Goal: Task Accomplishment & Management: Use online tool/utility

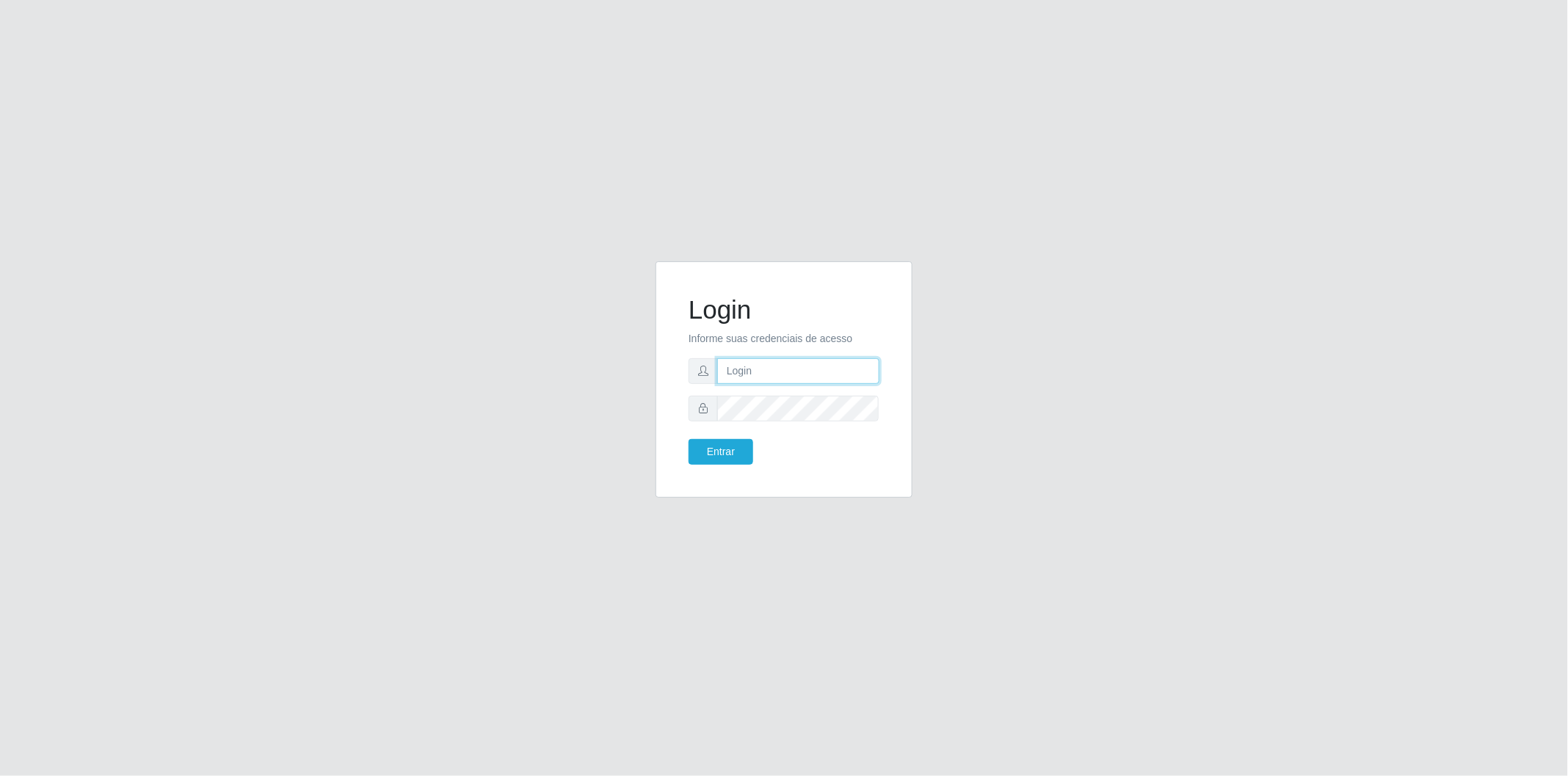
click at [834, 362] on input "text" at bounding box center [798, 372] width 162 height 26
type input "[EMAIL_ADDRESS][DOMAIN_NAME]"
click at [731, 454] on button "Entrar" at bounding box center [721, 452] width 65 height 26
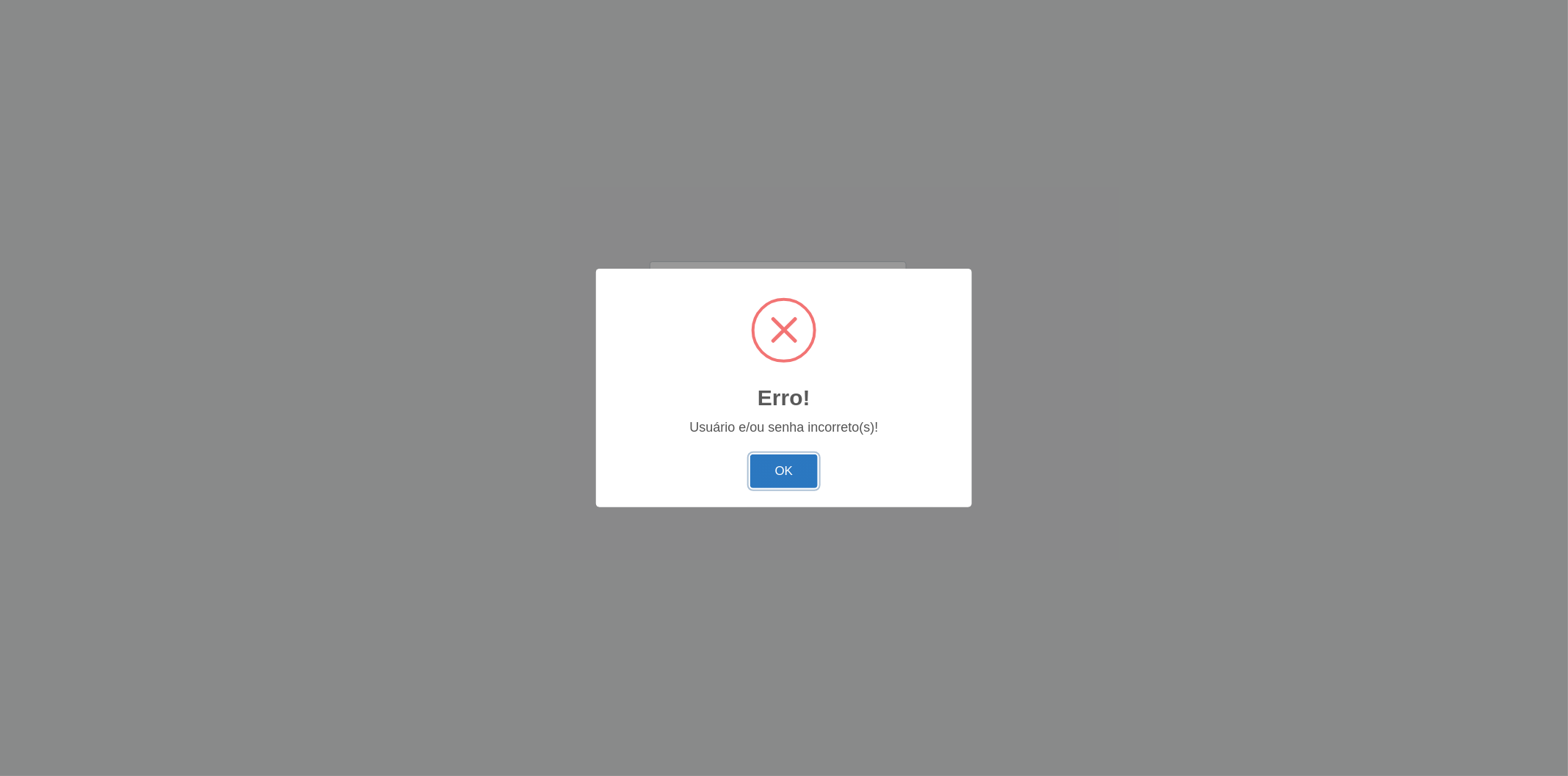
click at [802, 467] on button "OK" at bounding box center [785, 472] width 69 height 34
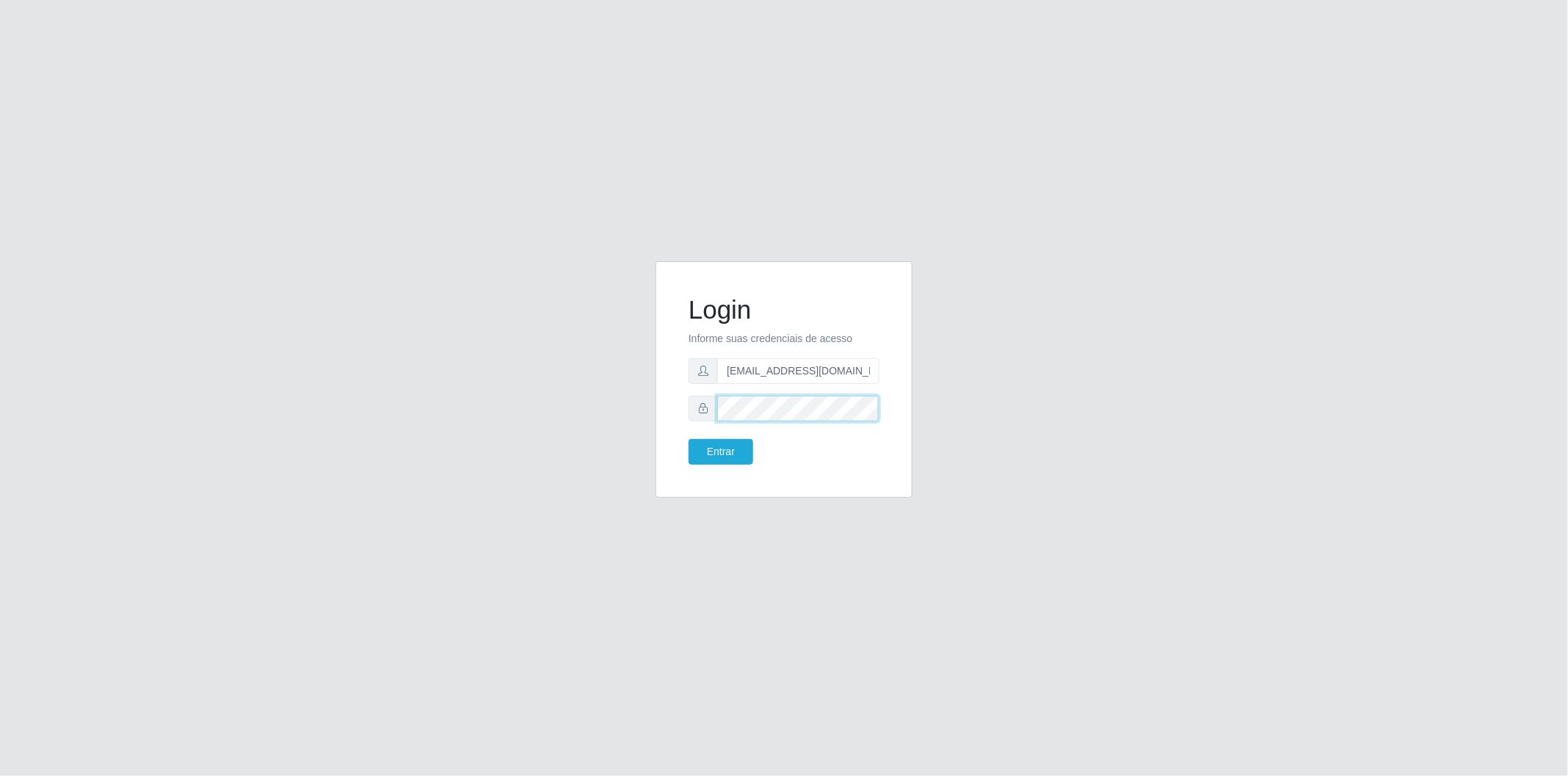
click at [642, 407] on div "Login Informe suas credenciais de acesso [EMAIL_ADDRESS][DOMAIN_NAME] Entrar" at bounding box center [783, 388] width 837 height 254
click at [731, 450] on button "Entrar" at bounding box center [721, 452] width 65 height 26
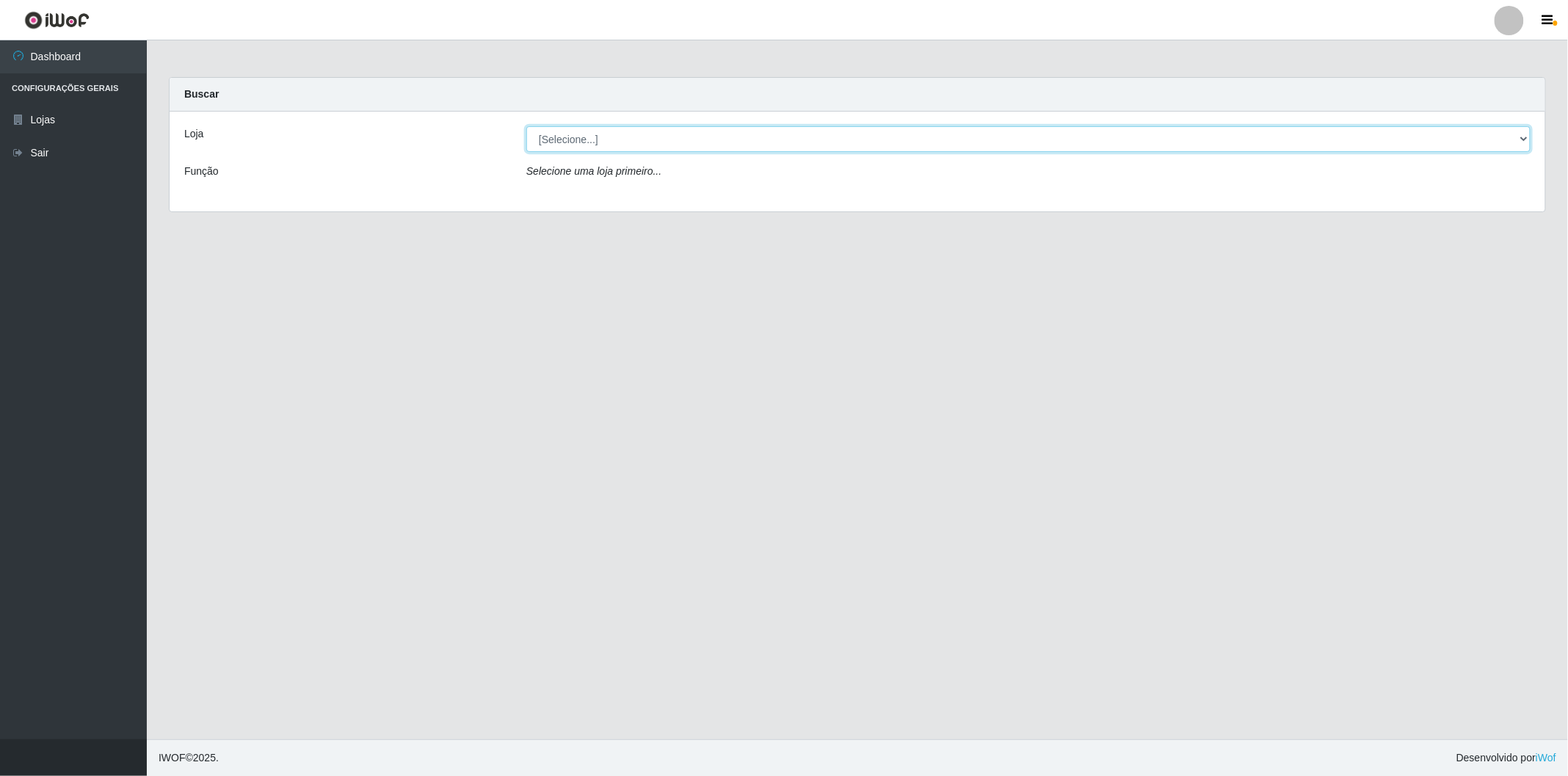
click at [596, 136] on select "[Selecione...] BomQueSó Agreste - Loja 2" at bounding box center [1028, 140] width 1004 height 26
select select "214"
click at [526, 127] on select "[Selecione...] BomQueSó Agreste - Loja 2" at bounding box center [1028, 140] width 1004 height 26
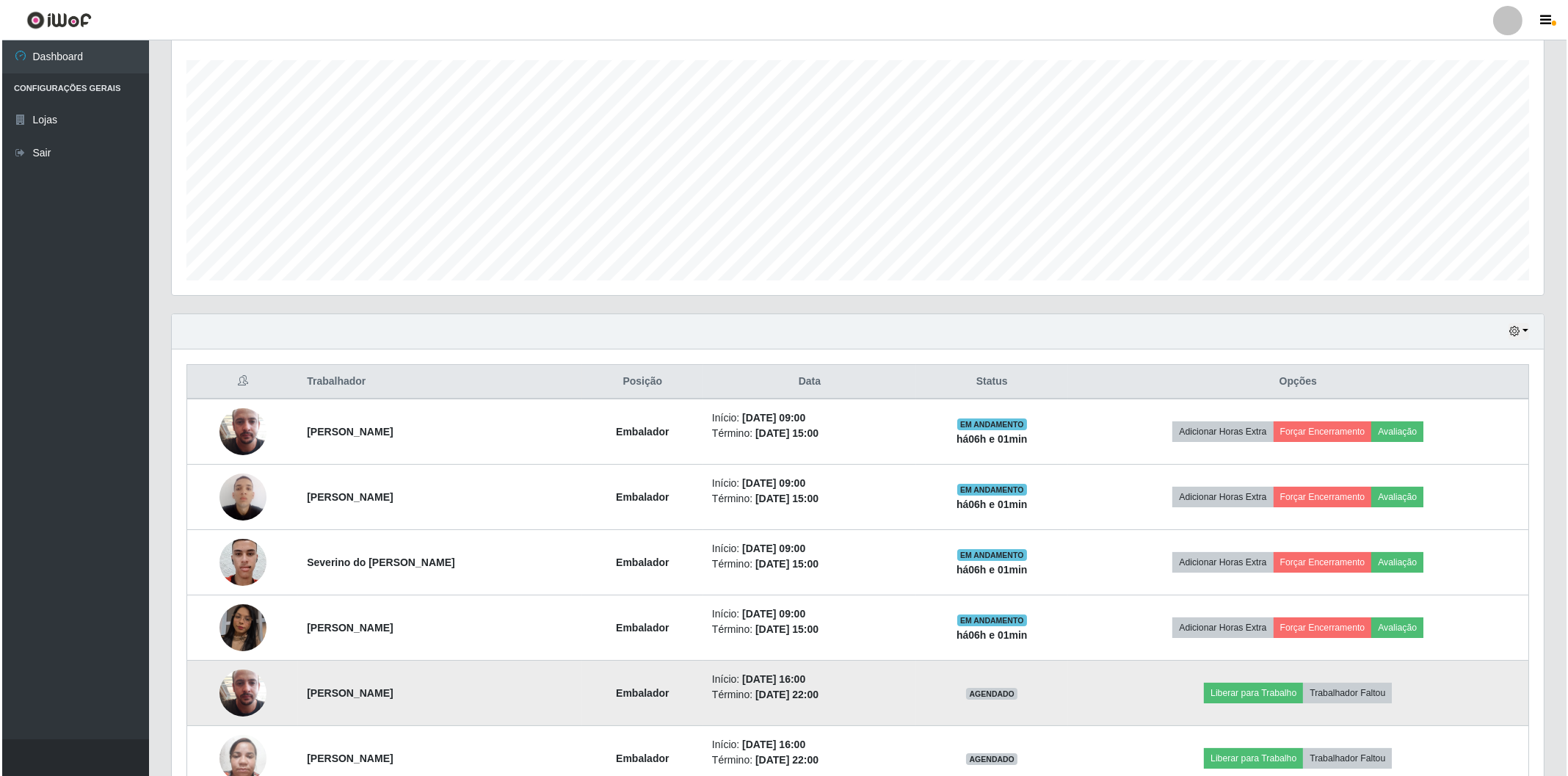
scroll to position [460, 0]
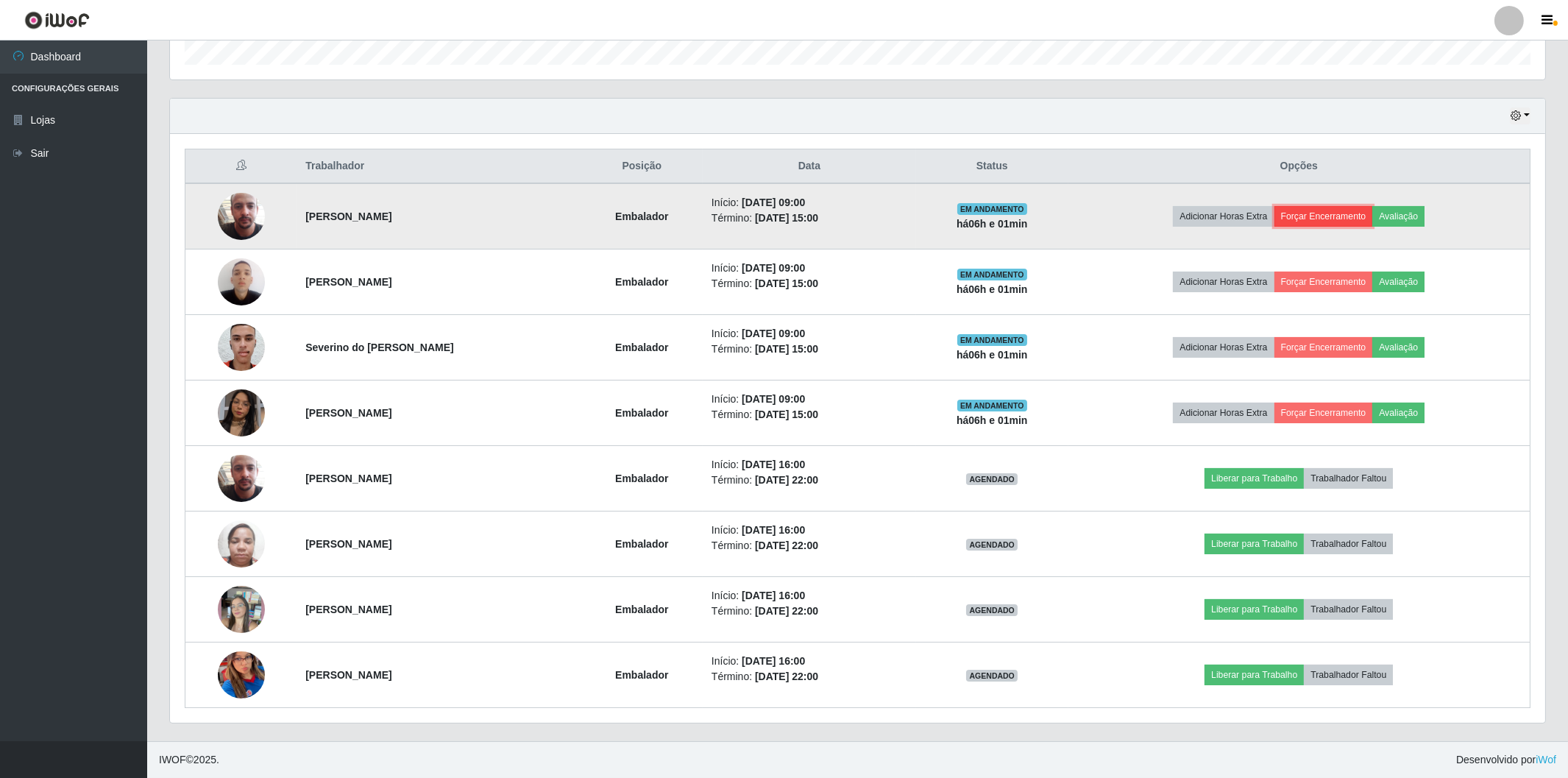
click at [1349, 216] on button "Forçar Encerramento" at bounding box center [1323, 216] width 99 height 21
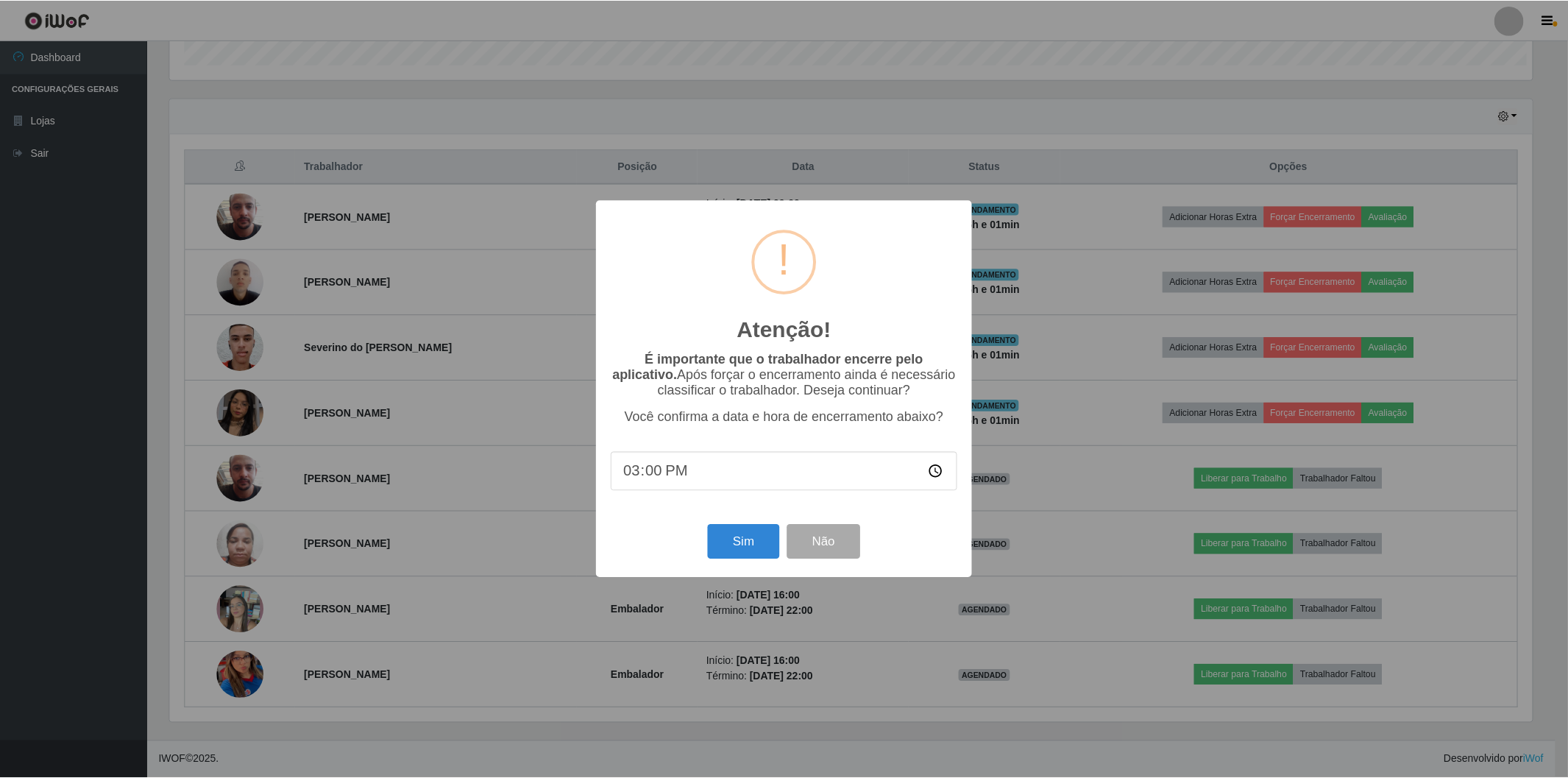
scroll to position [304, 1365]
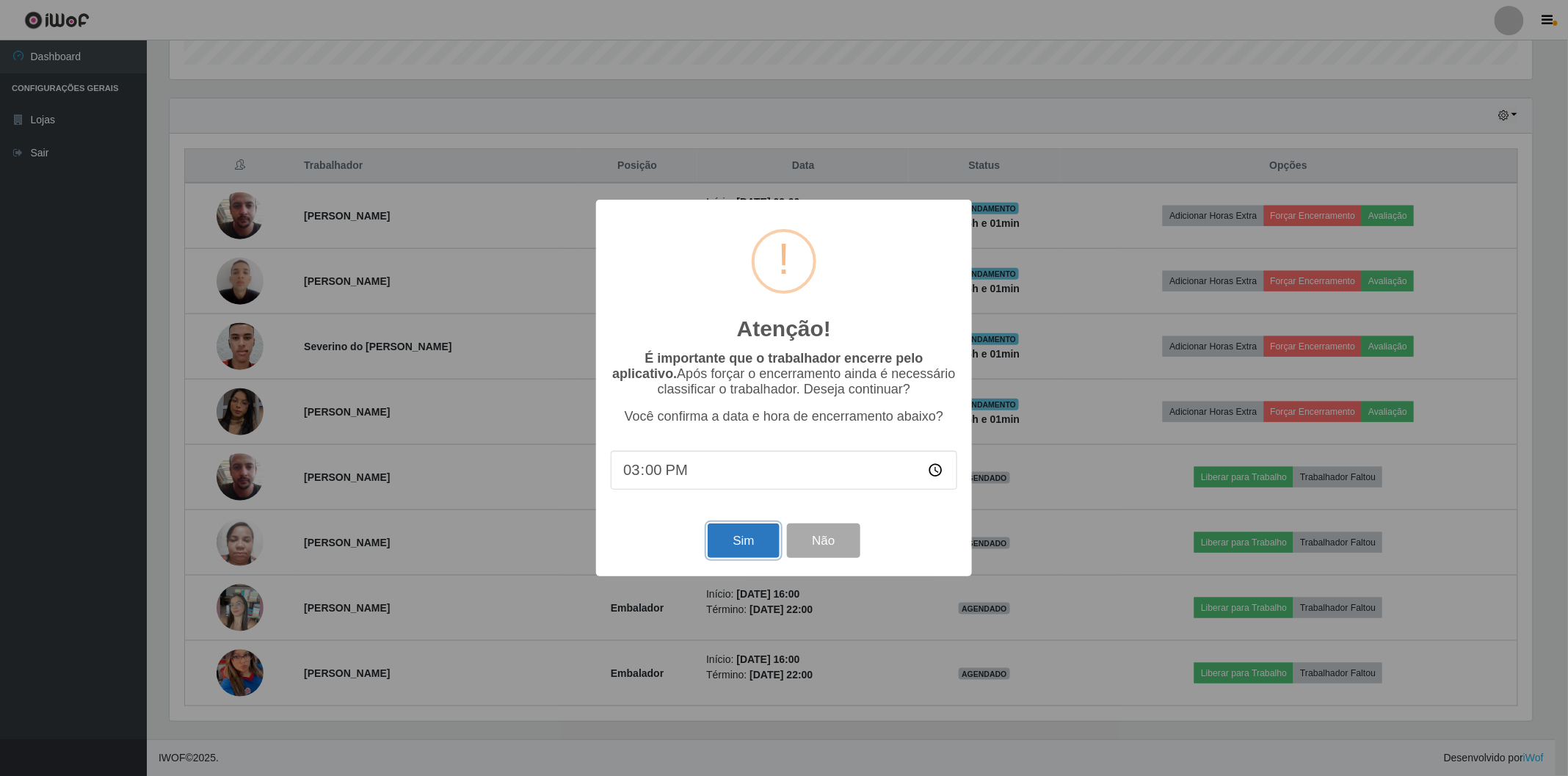
click at [735, 543] on button "Sim" at bounding box center [743, 540] width 71 height 34
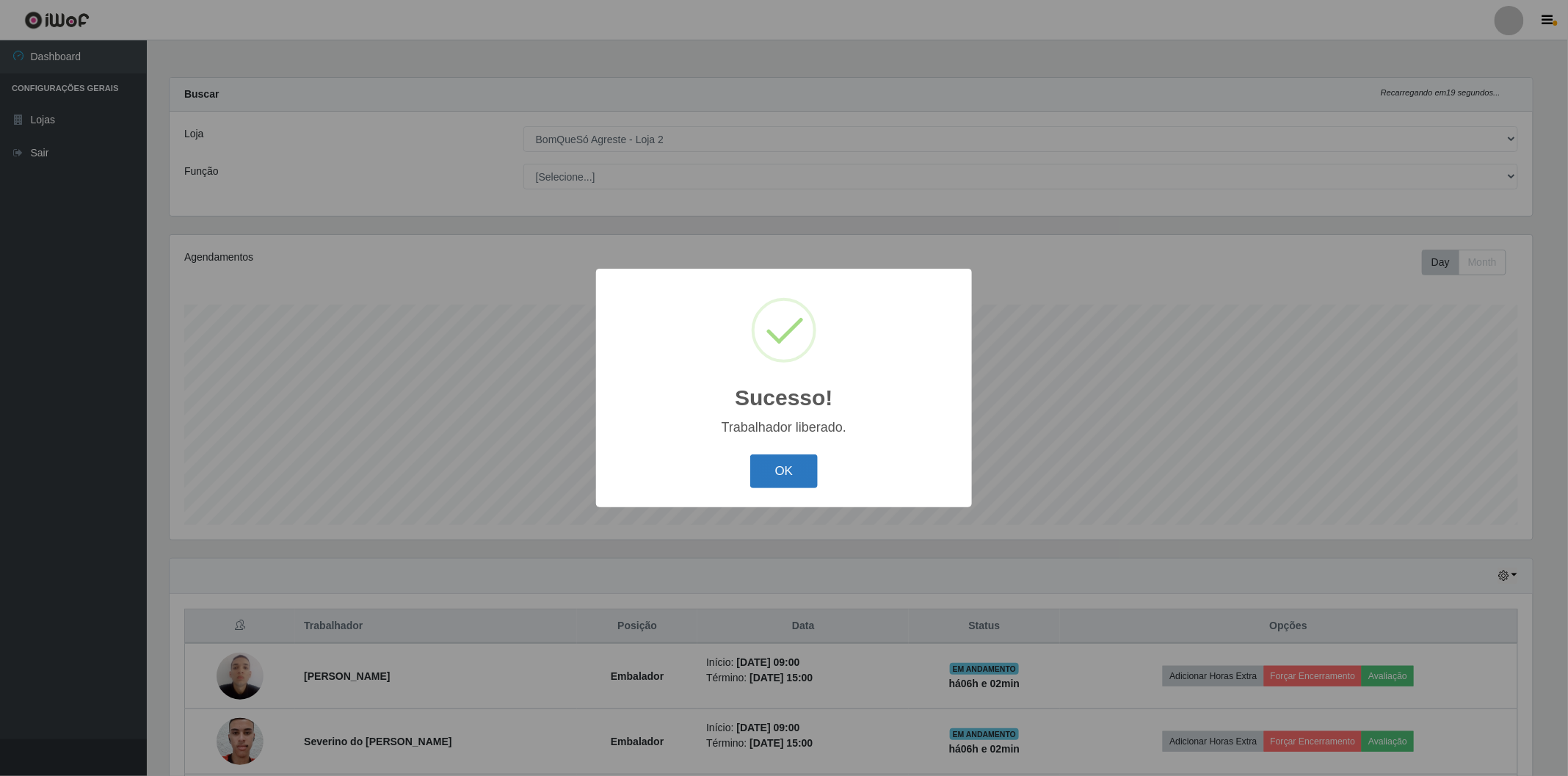
click at [780, 464] on button "OK" at bounding box center [785, 472] width 69 height 34
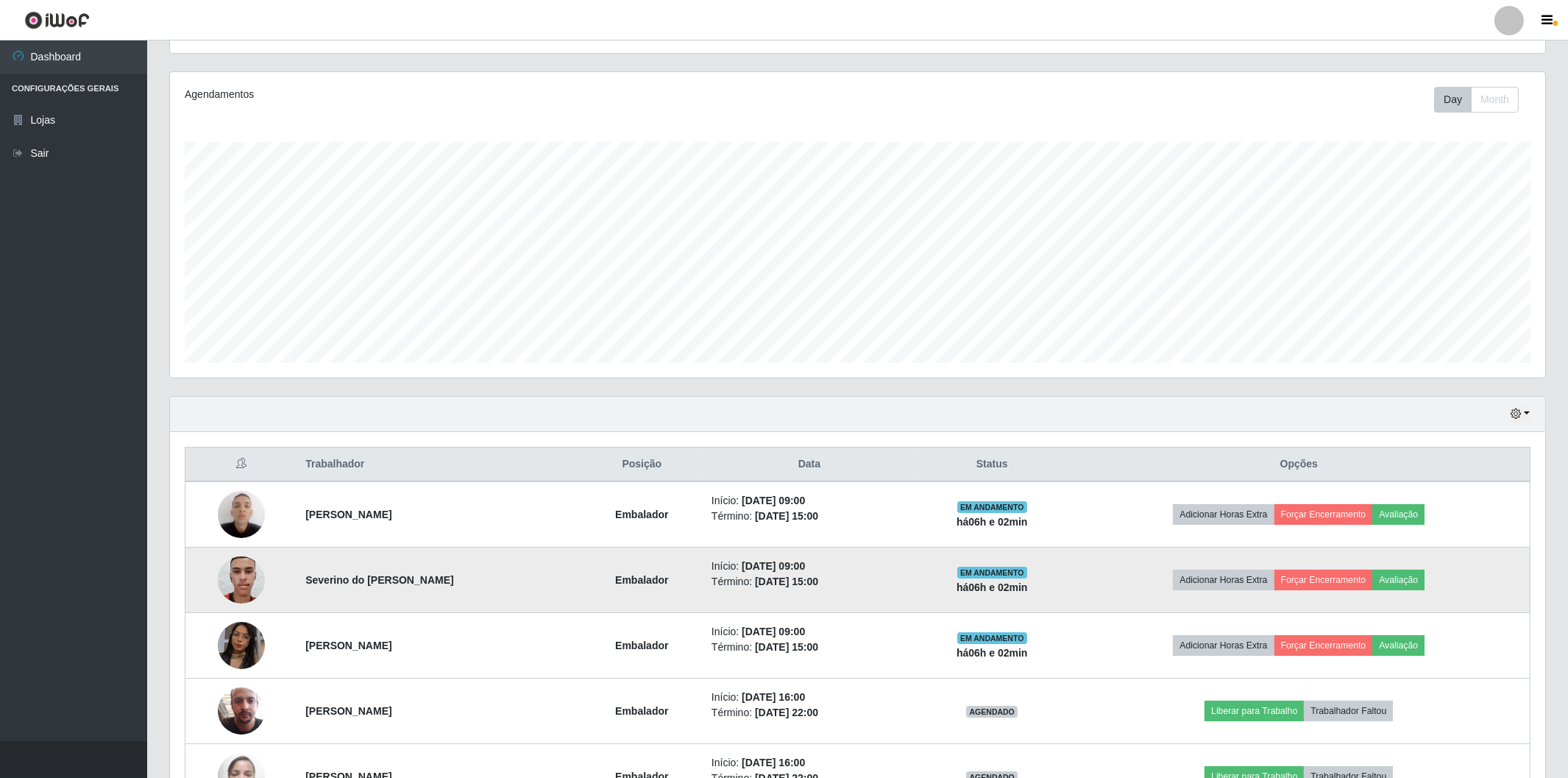
scroll to position [304, 1375]
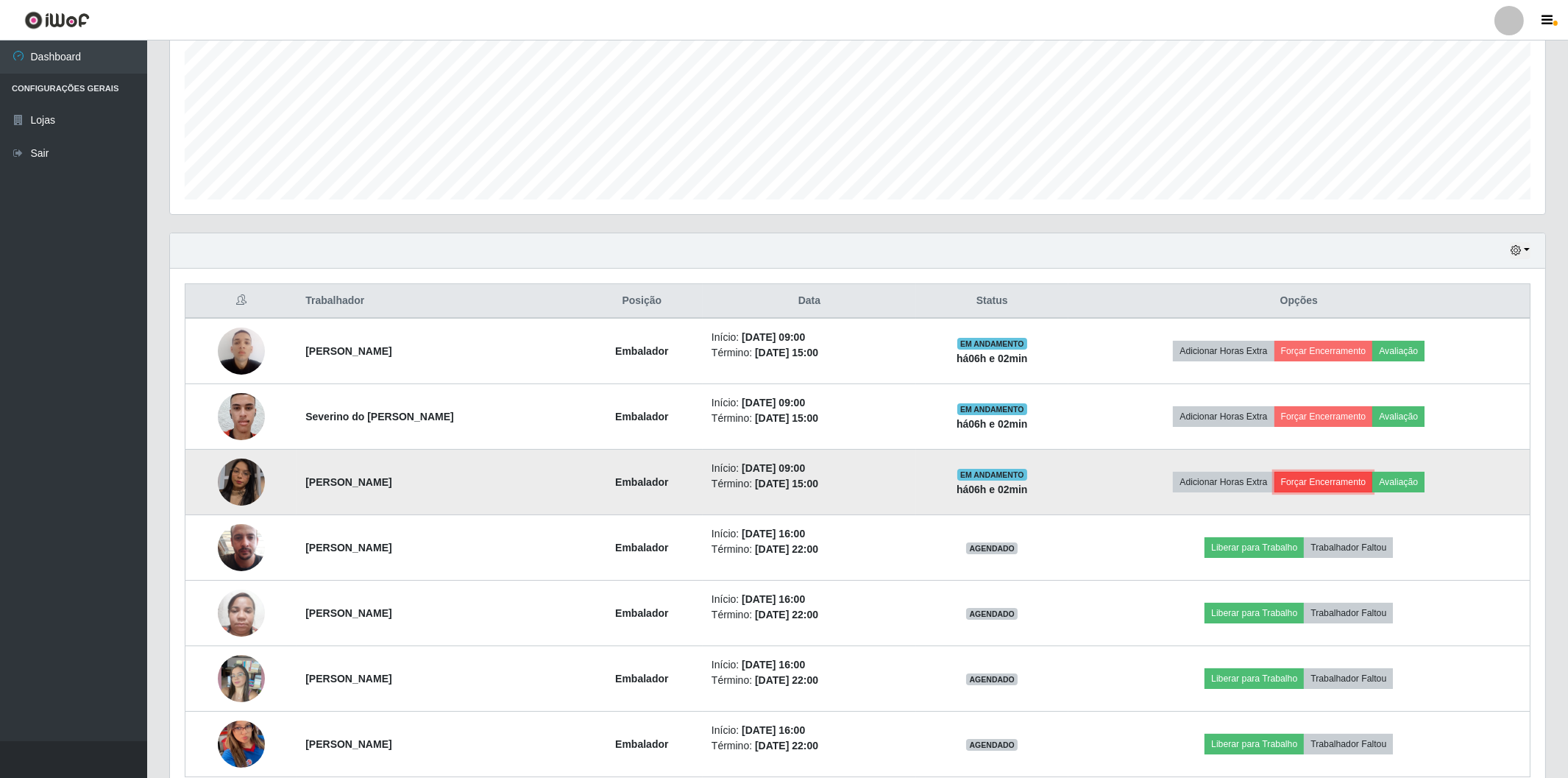
click at [1323, 480] on button "Forçar Encerramento" at bounding box center [1323, 482] width 99 height 21
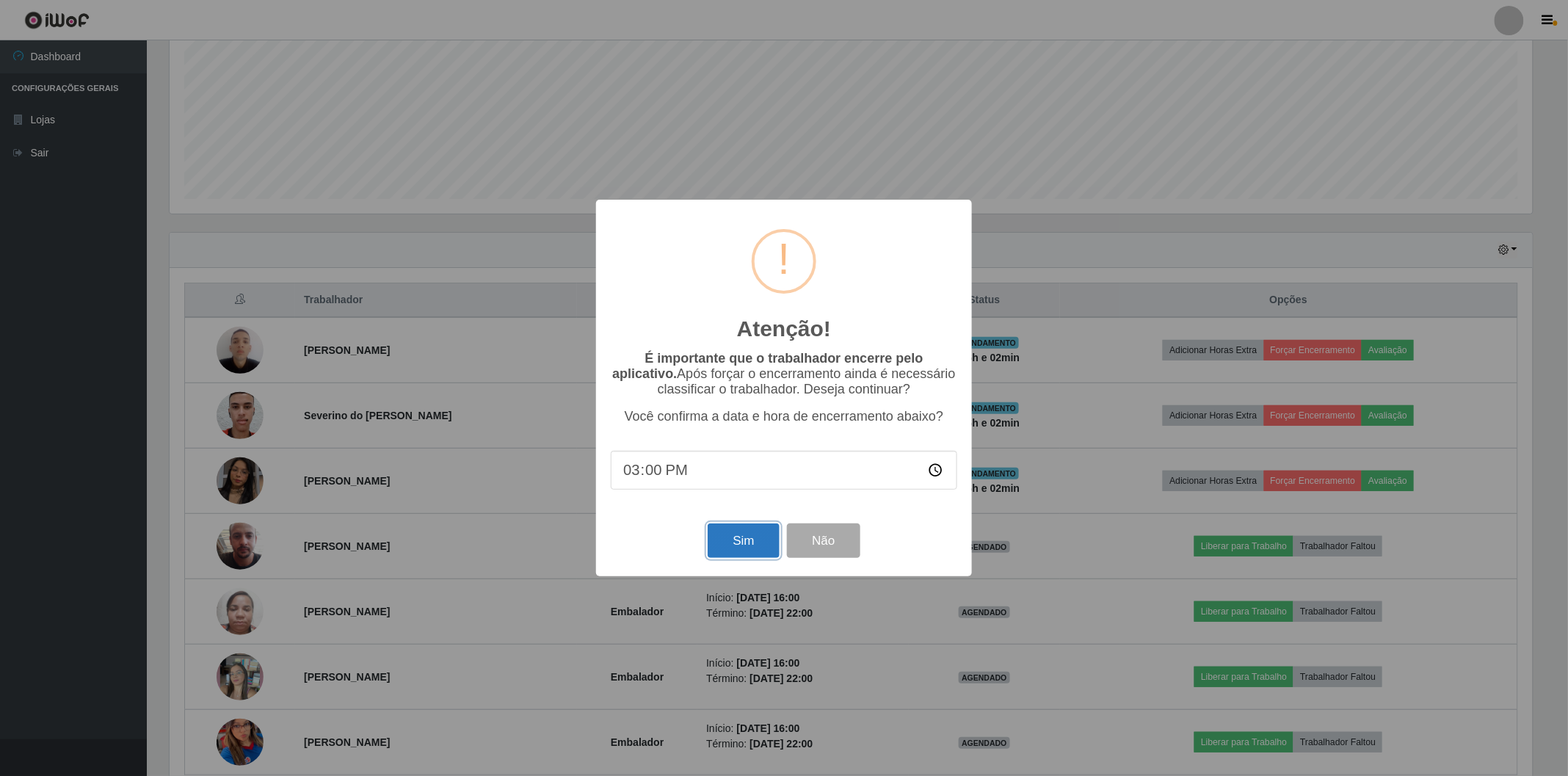
click at [737, 533] on button "Sim" at bounding box center [743, 540] width 71 height 34
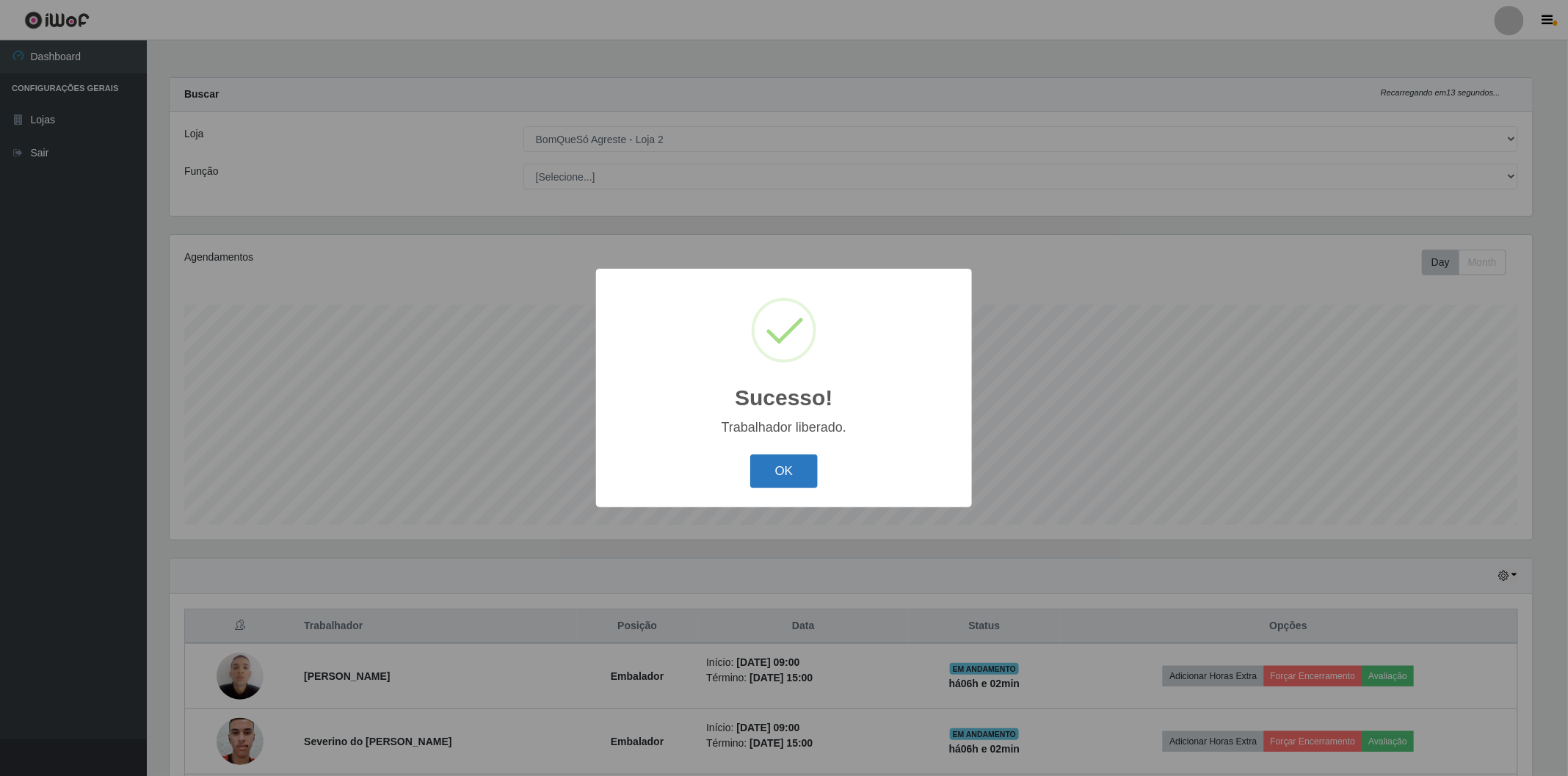
click at [791, 474] on button "OK" at bounding box center [785, 472] width 69 height 34
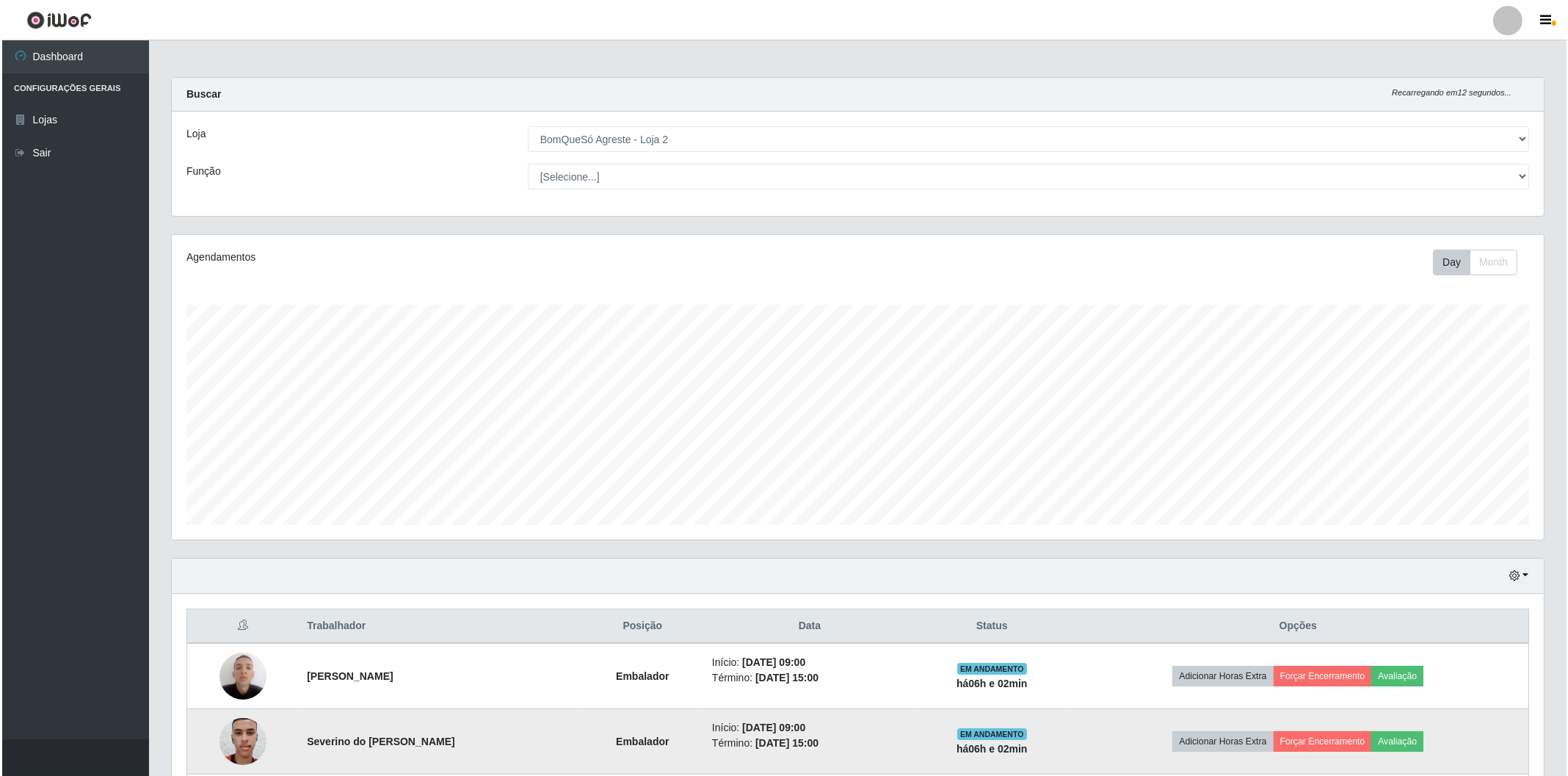
scroll to position [326, 0]
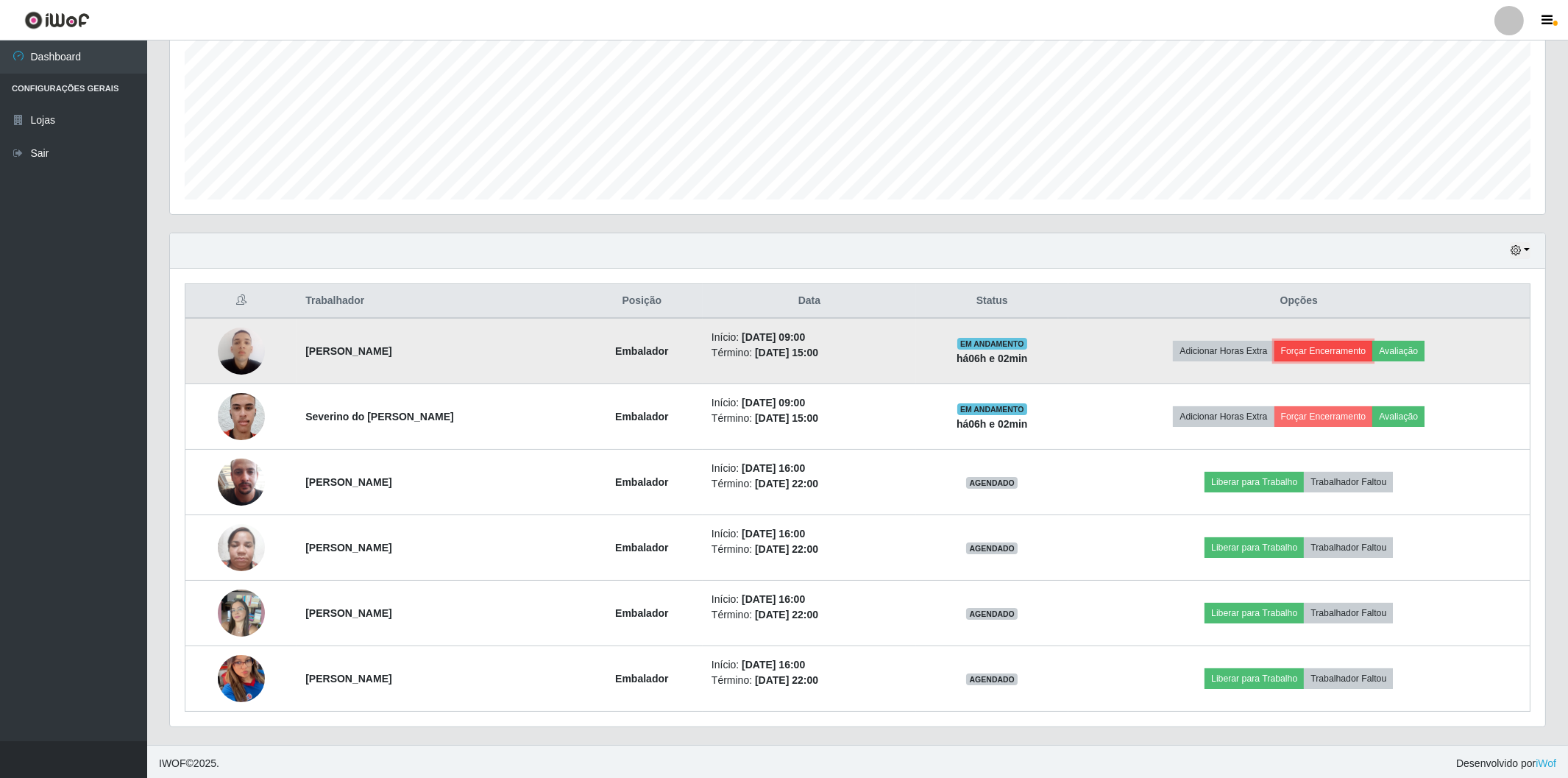
click at [1305, 344] on button "Forçar Encerramento" at bounding box center [1323, 351] width 99 height 21
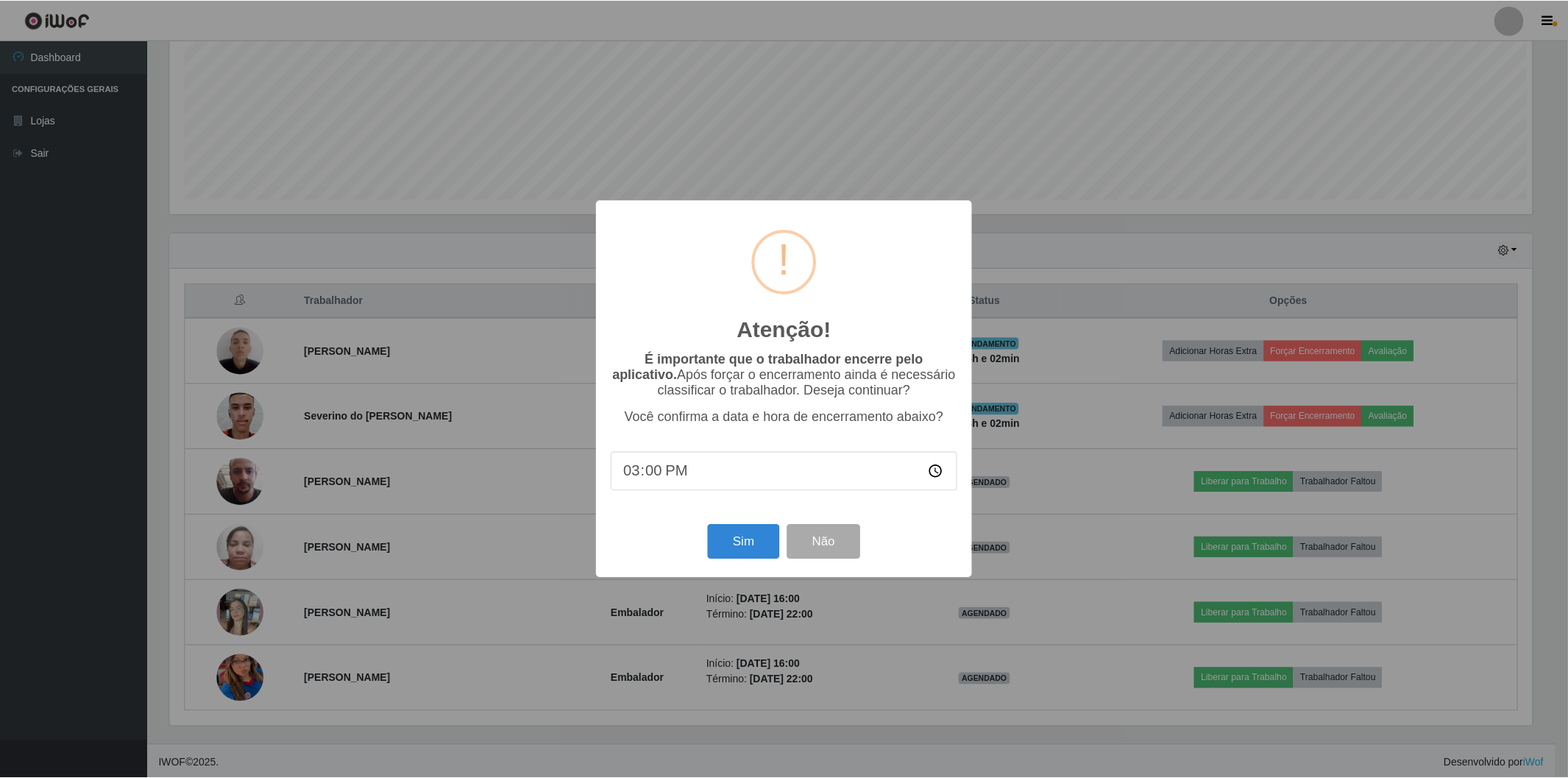
scroll to position [304, 1365]
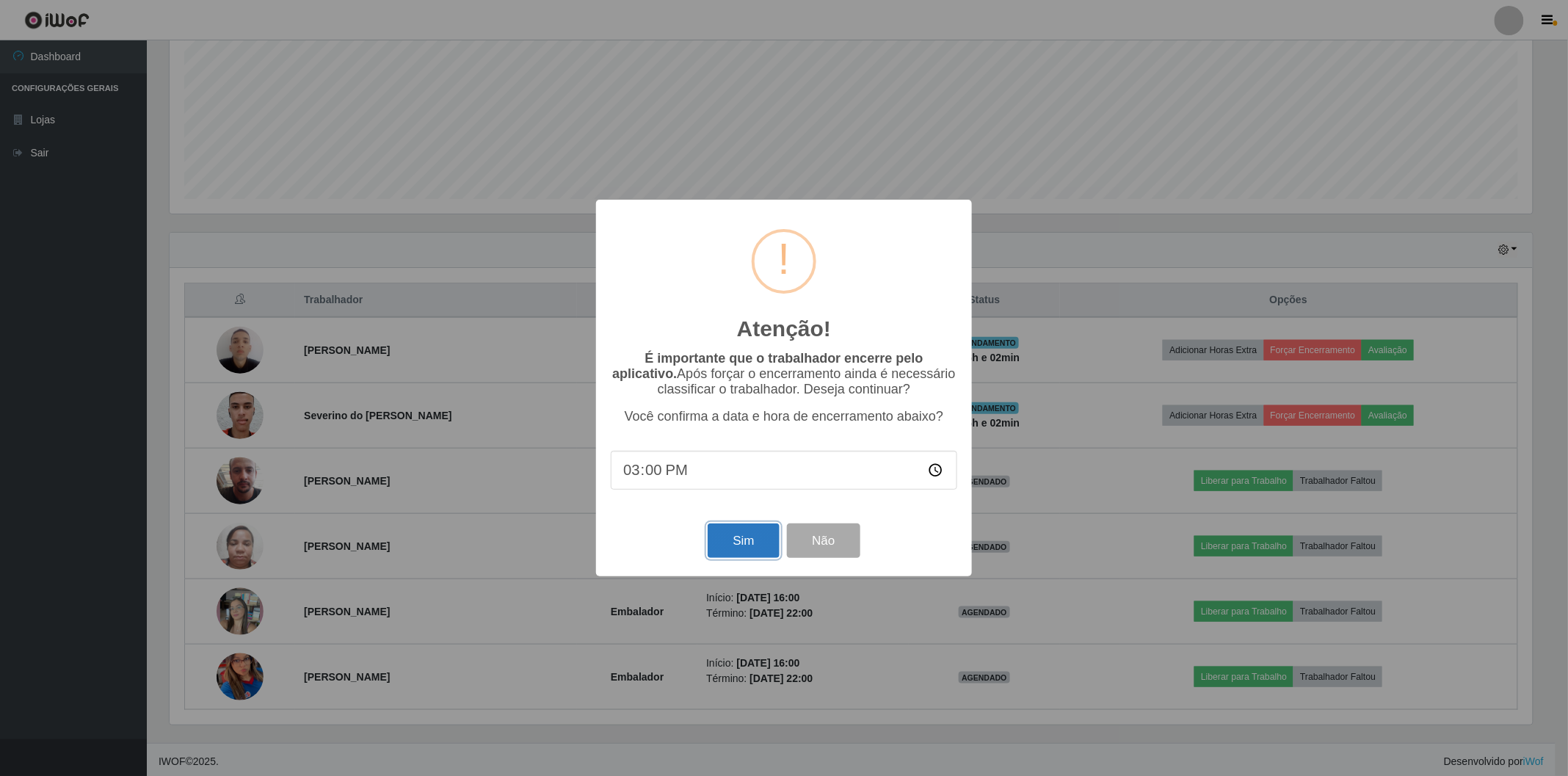
click at [737, 545] on button "Sim" at bounding box center [743, 540] width 71 height 34
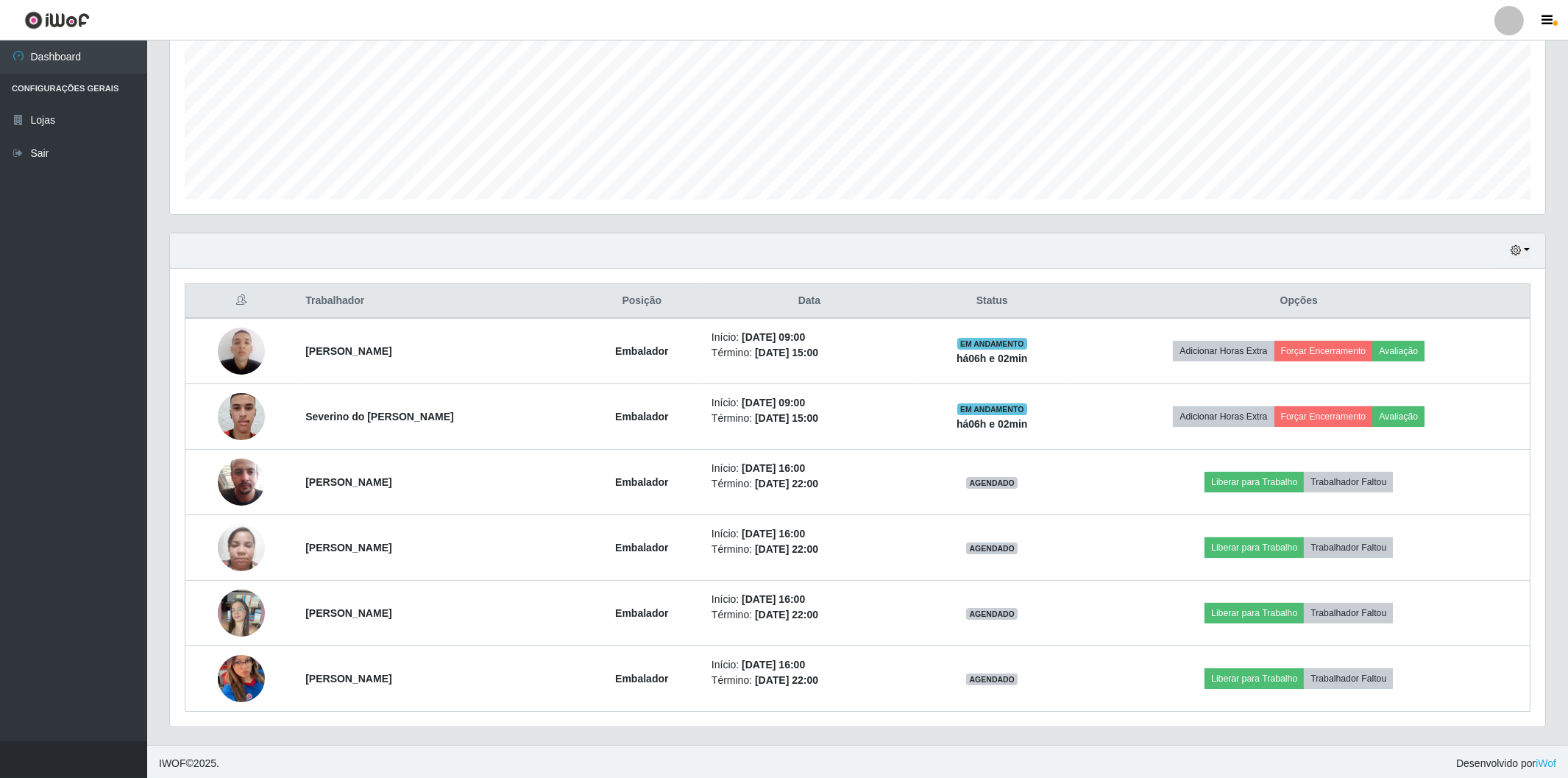
scroll to position [0, 0]
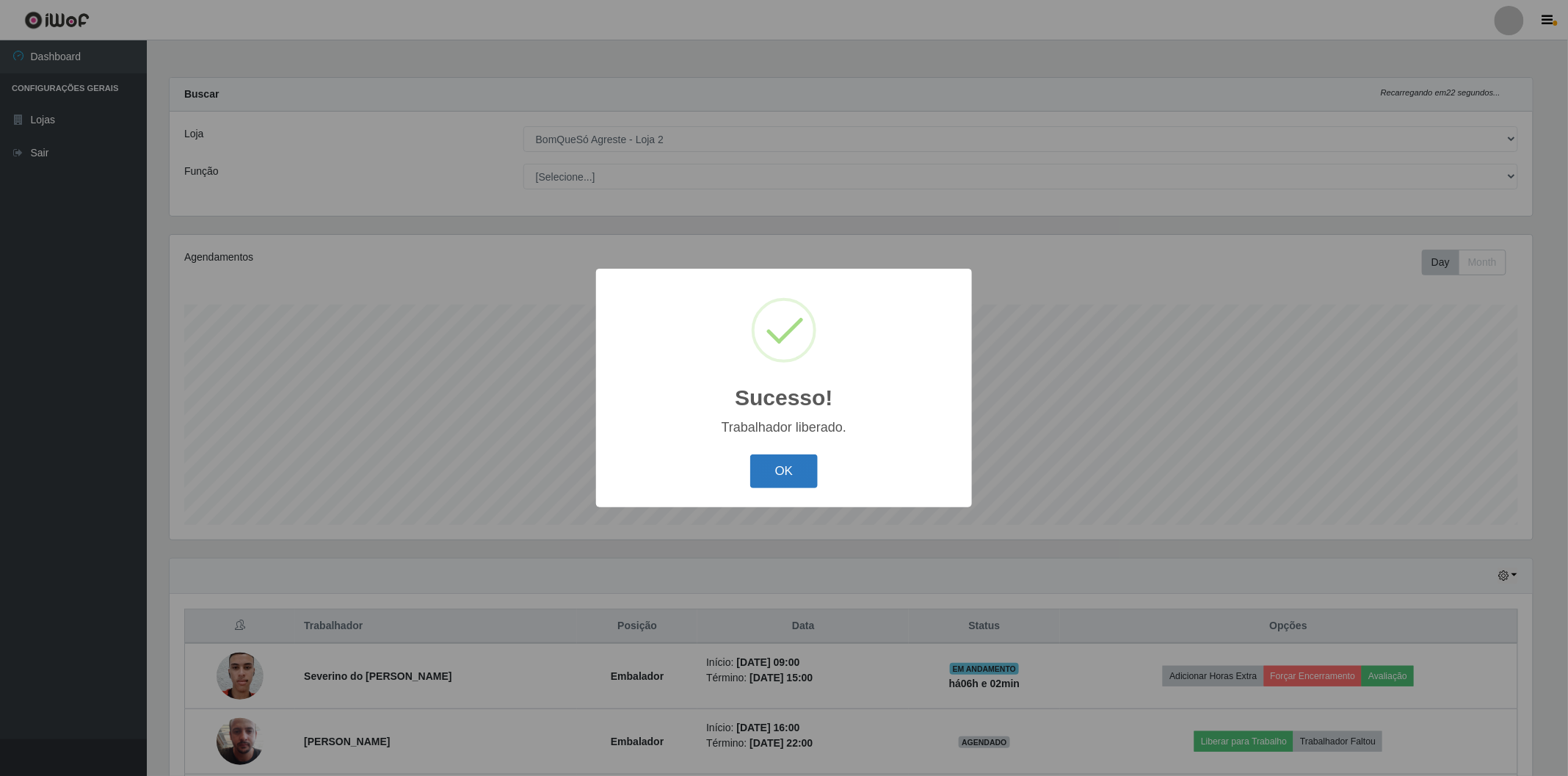
click at [790, 458] on button "OK" at bounding box center [785, 472] width 69 height 34
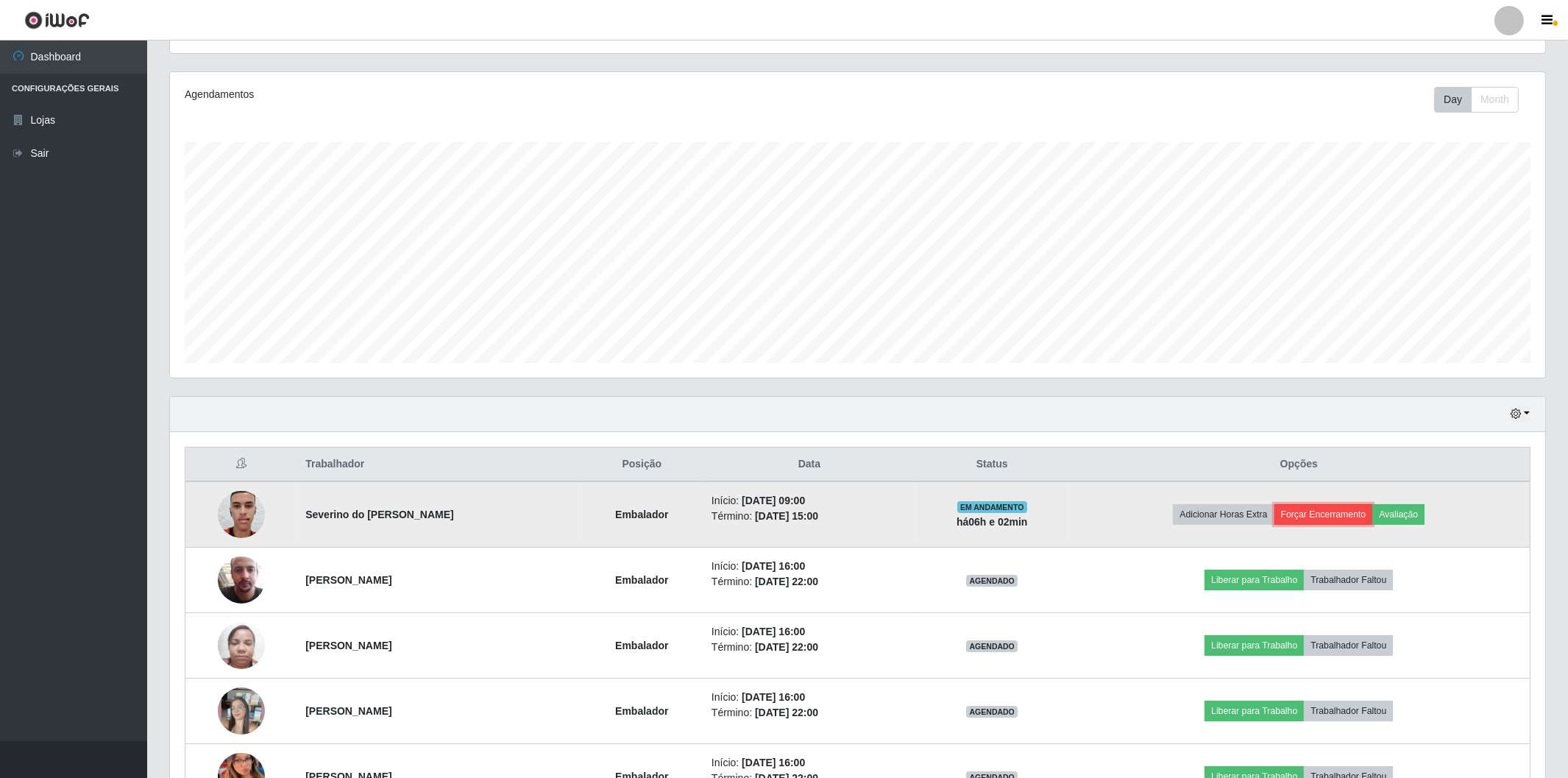
click at [1336, 506] on button "Forçar Encerramento" at bounding box center [1323, 514] width 99 height 21
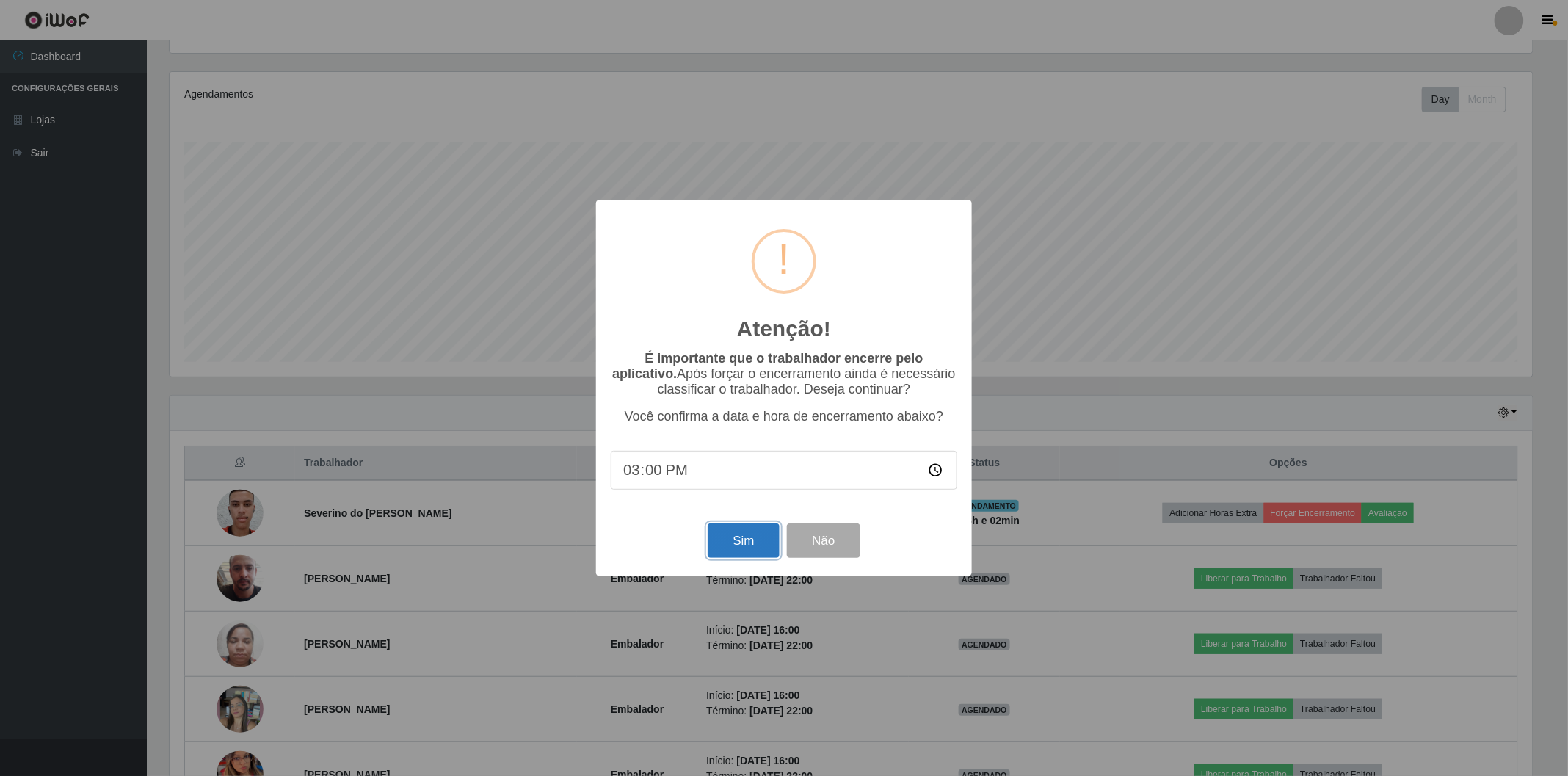
click at [758, 545] on button "Sim" at bounding box center [743, 540] width 71 height 34
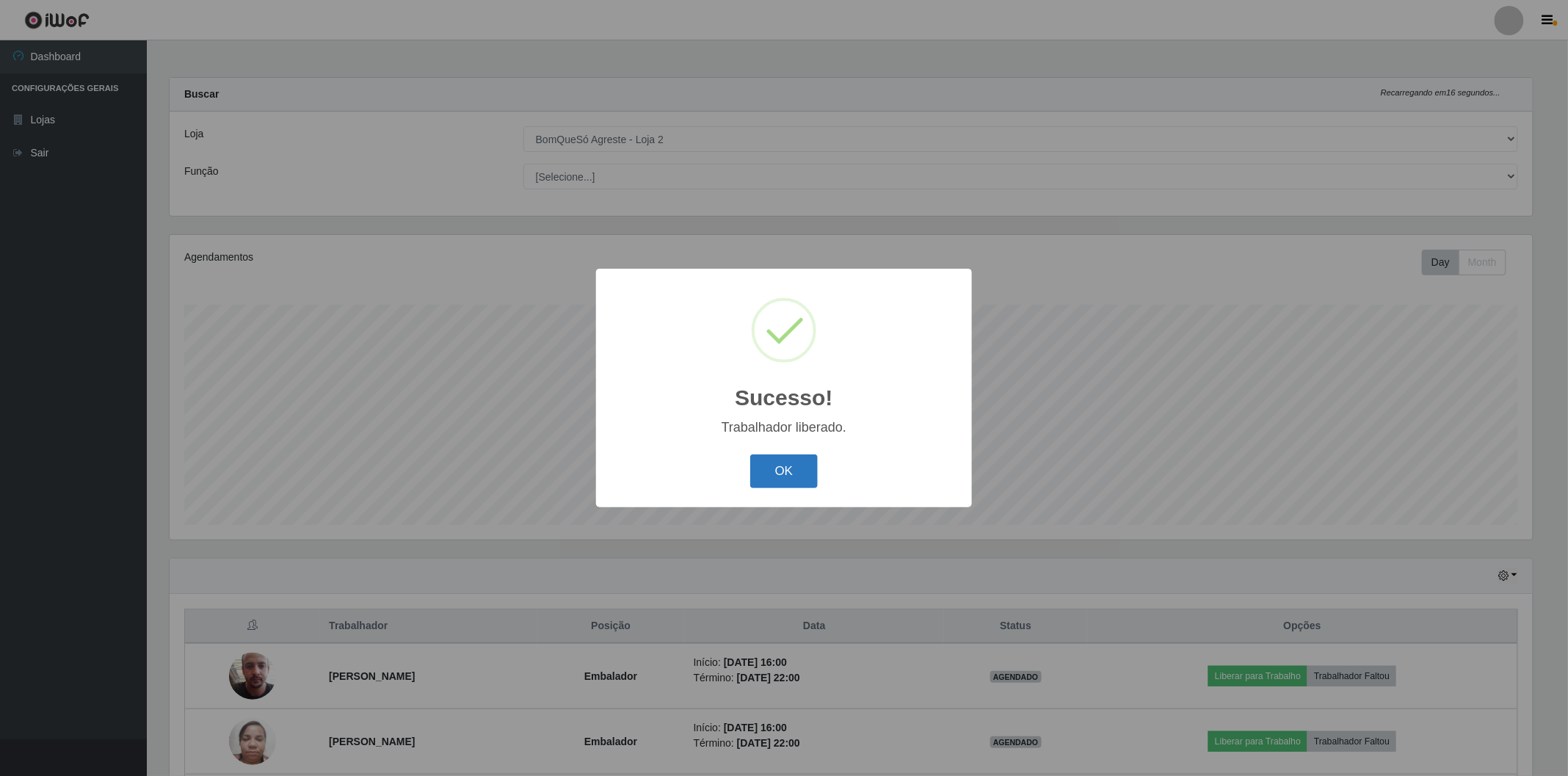
click at [775, 465] on button "OK" at bounding box center [785, 472] width 69 height 34
